Goal: Entertainment & Leisure: Browse casually

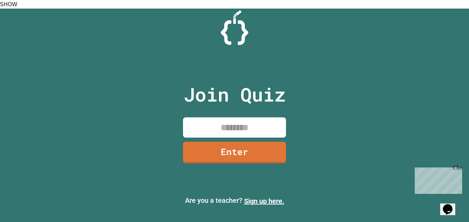
click at [223, 124] on input at bounding box center [234, 127] width 103 height 20
type input "*"
type input "********"
click at [242, 142] on link "Enter" at bounding box center [235, 152] width 100 height 23
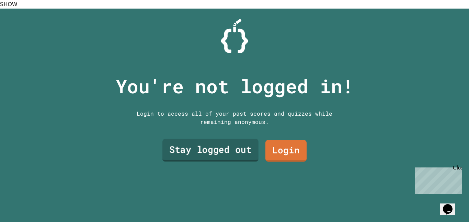
click at [222, 149] on link "Stay logged out" at bounding box center [210, 150] width 96 height 23
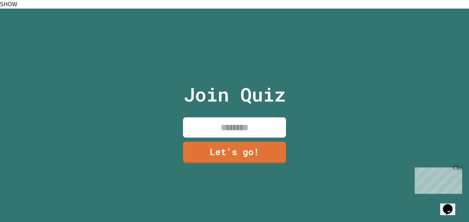
click at [229, 117] on input at bounding box center [234, 127] width 103 height 20
type input "******"
click at [207, 150] on link "Let's go!" at bounding box center [234, 152] width 101 height 23
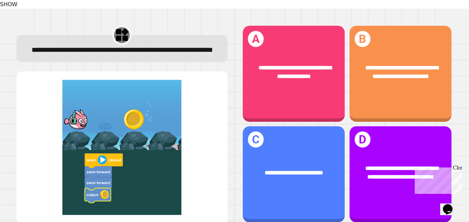
click at [460, 167] on div "Close" at bounding box center [457, 169] width 9 height 9
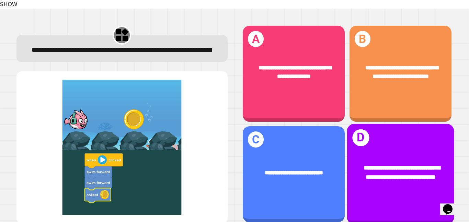
click at [380, 152] on div "**********" at bounding box center [400, 173] width 107 height 42
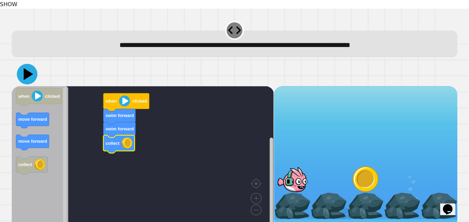
click at [30, 68] on icon at bounding box center [29, 74] width 10 height 12
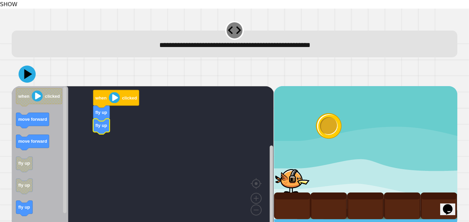
click at [36, 197] on icon "Blockly Workspace" at bounding box center [40, 157] width 57 height 142
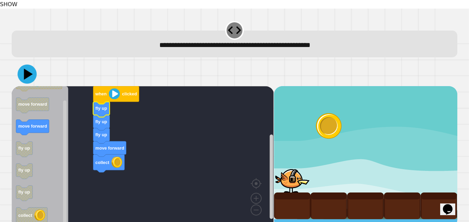
click at [30, 68] on icon at bounding box center [28, 73] width 9 height 11
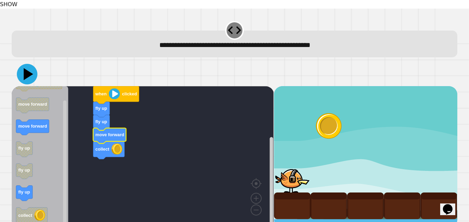
click at [36, 66] on button at bounding box center [27, 74] width 21 height 21
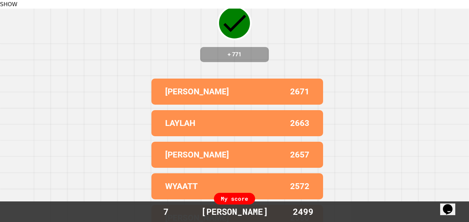
scroll to position [58, 0]
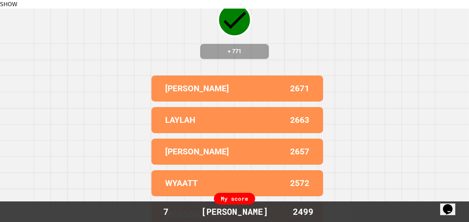
click at [36, 64] on div "Correct! + 771 [PERSON_NAME] 2671 LAYLAH 2663 [PERSON_NAME] 2657 WYAATT 2572 [P…" at bounding box center [234, 67] width 469 height 222
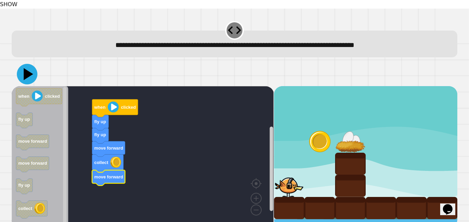
click at [29, 68] on icon at bounding box center [29, 74] width 10 height 12
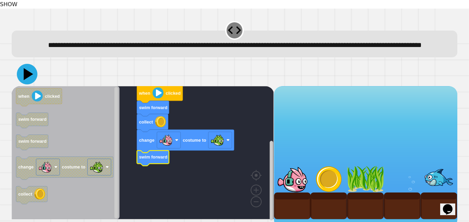
click at [30, 81] on icon at bounding box center [27, 74] width 21 height 21
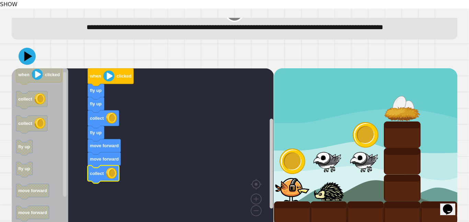
scroll to position [30, 0]
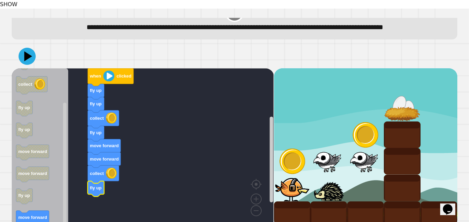
click at [51, 205] on icon "Blockly Workspace" at bounding box center [40, 148] width 57 height 160
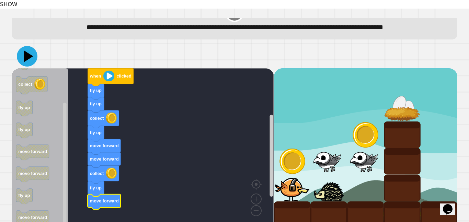
click at [24, 50] on icon at bounding box center [27, 56] width 21 height 21
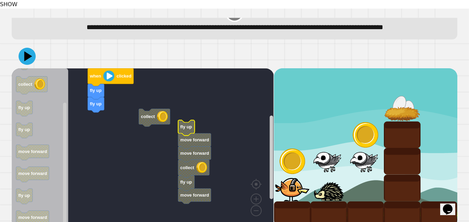
click at [84, 95] on rect "Blockly Workspace" at bounding box center [143, 148] width 262 height 160
click at [114, 102] on rect "Blockly Workspace" at bounding box center [143, 148] width 262 height 160
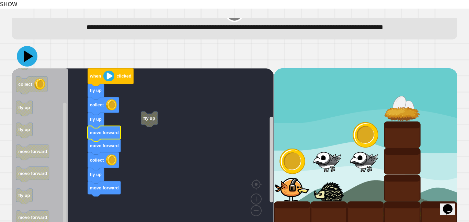
click at [31, 49] on icon at bounding box center [27, 56] width 21 height 21
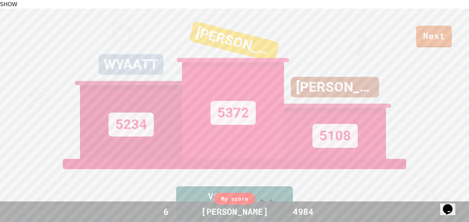
scroll to position [283, 0]
